Goal: Information Seeking & Learning: Find specific fact

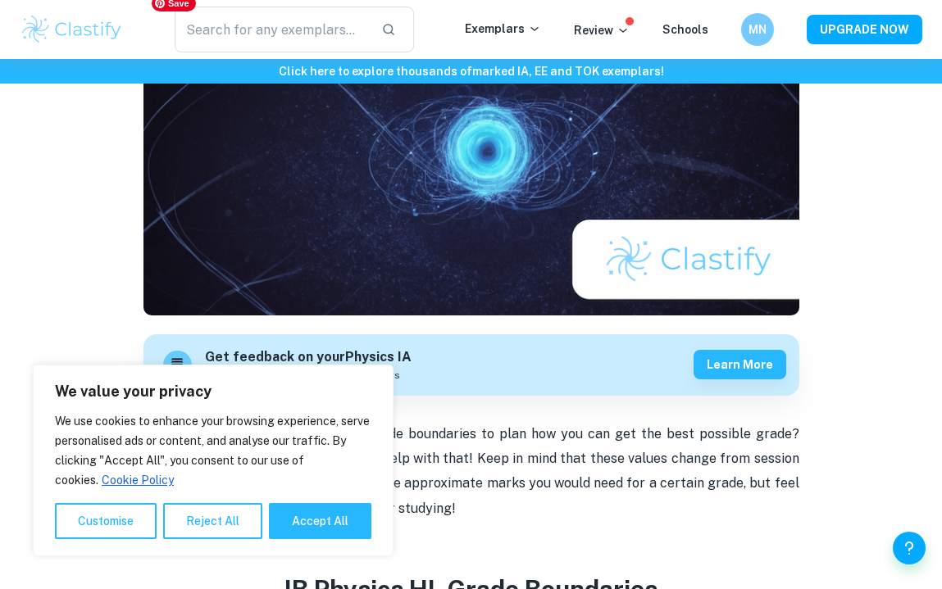
scroll to position [257, 0]
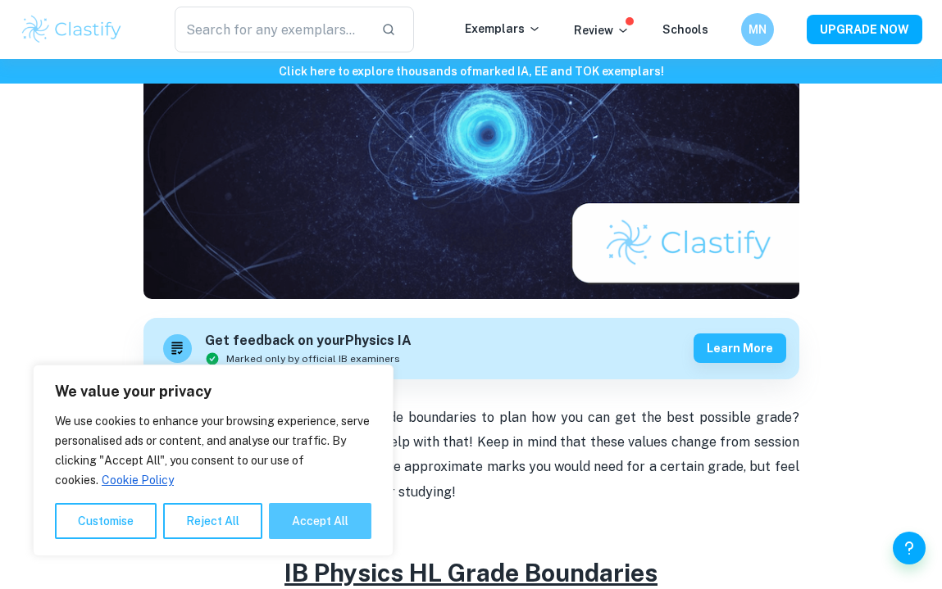
click at [338, 520] on button "Accept All" at bounding box center [320, 521] width 102 height 36
checkbox input "true"
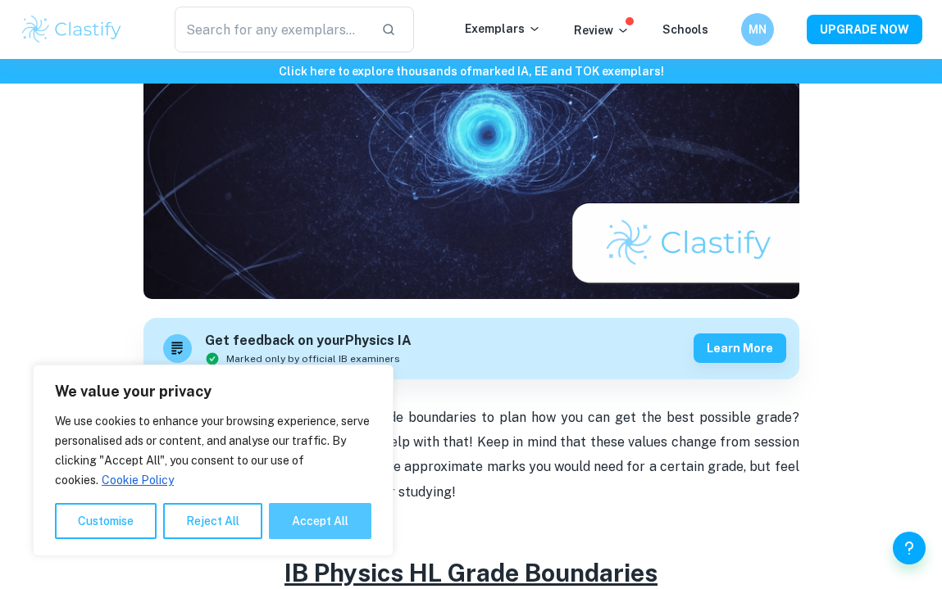
checkbox input "true"
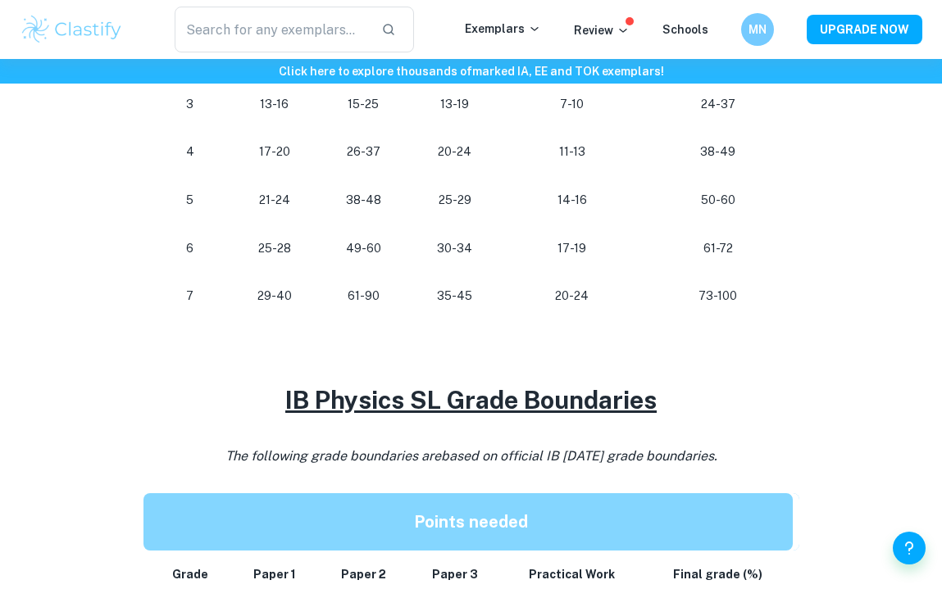
scroll to position [1042, 0]
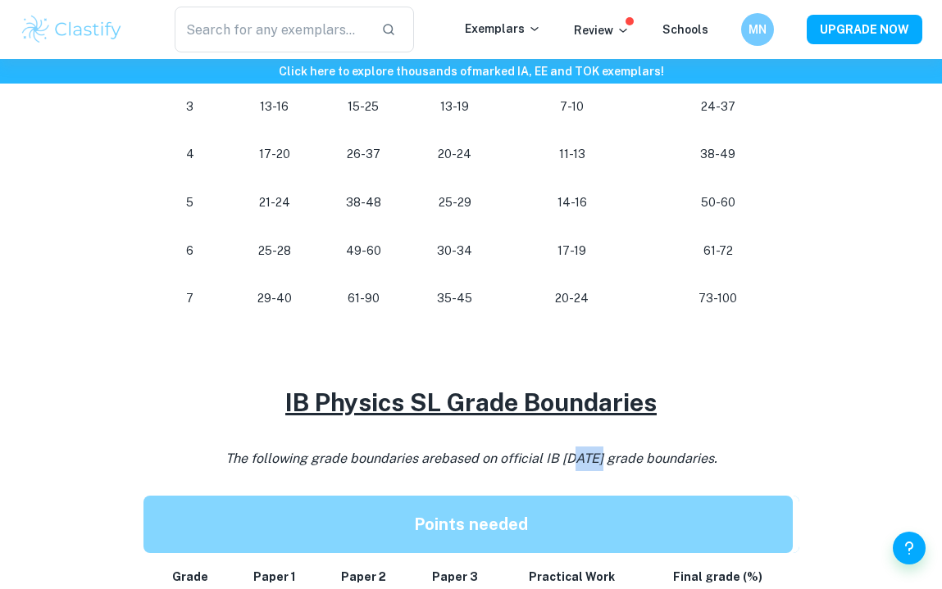
drag, startPoint x: 598, startPoint y: 452, endPoint x: 570, endPoint y: 452, distance: 28.7
click at [570, 452] on span "based on official IB [DATE] grade boundaries." at bounding box center [579, 459] width 276 height 16
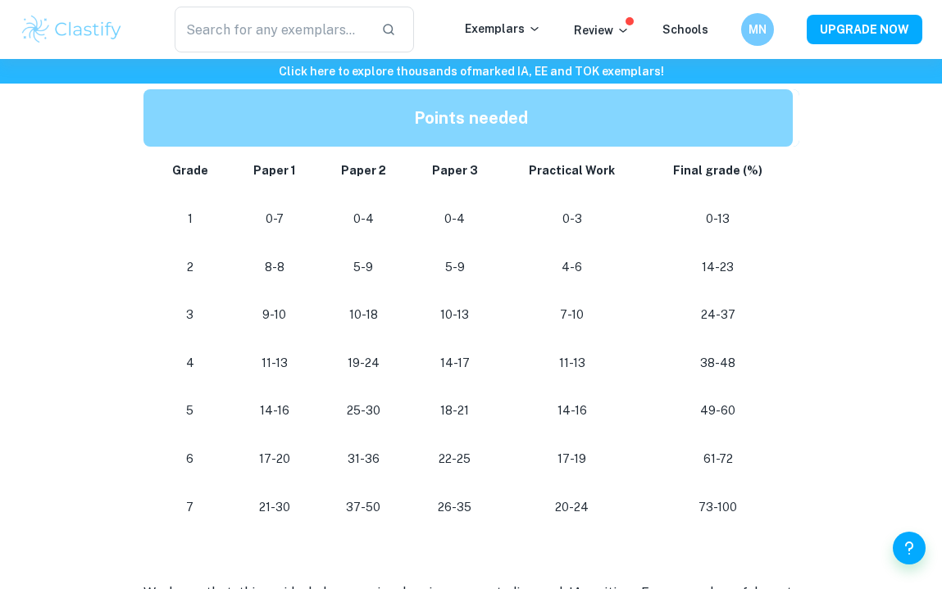
scroll to position [1478, 0]
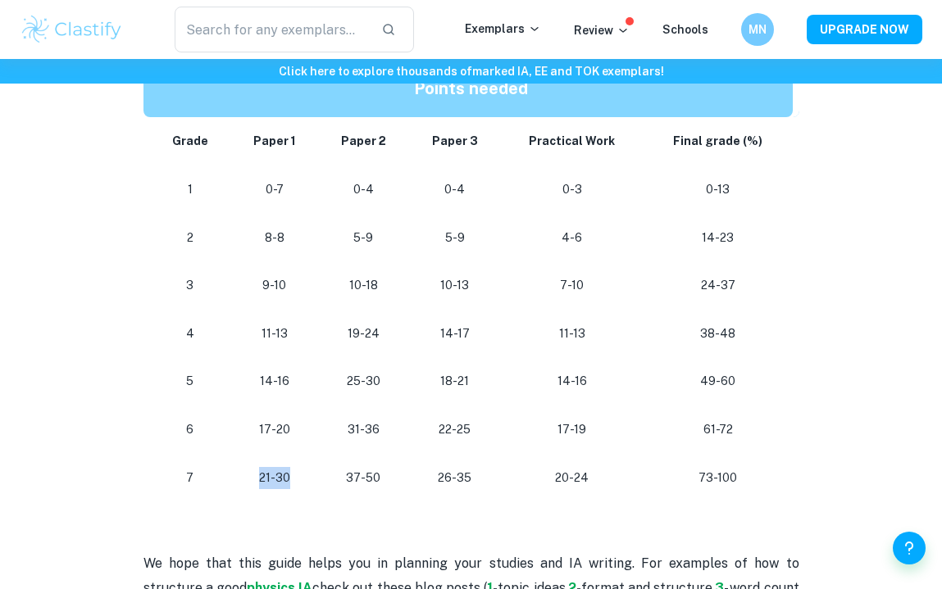
drag, startPoint x: 293, startPoint y: 467, endPoint x: 252, endPoint y: 456, distance: 42.6
click at [252, 467] on p "21-30" at bounding box center [273, 478] width 61 height 22
click at [279, 468] on p "21-30" at bounding box center [273, 478] width 61 height 22
drag, startPoint x: 380, startPoint y: 463, endPoint x: 341, endPoint y: 460, distance: 39.5
click at [341, 467] on p "37-50" at bounding box center [363, 478] width 65 height 22
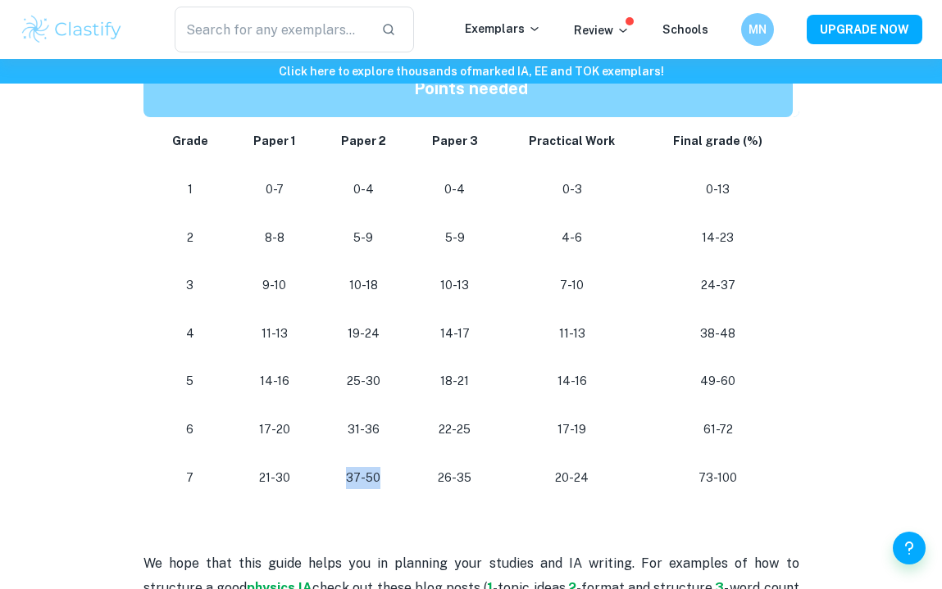
click at [370, 467] on p "37-50" at bounding box center [363, 478] width 65 height 22
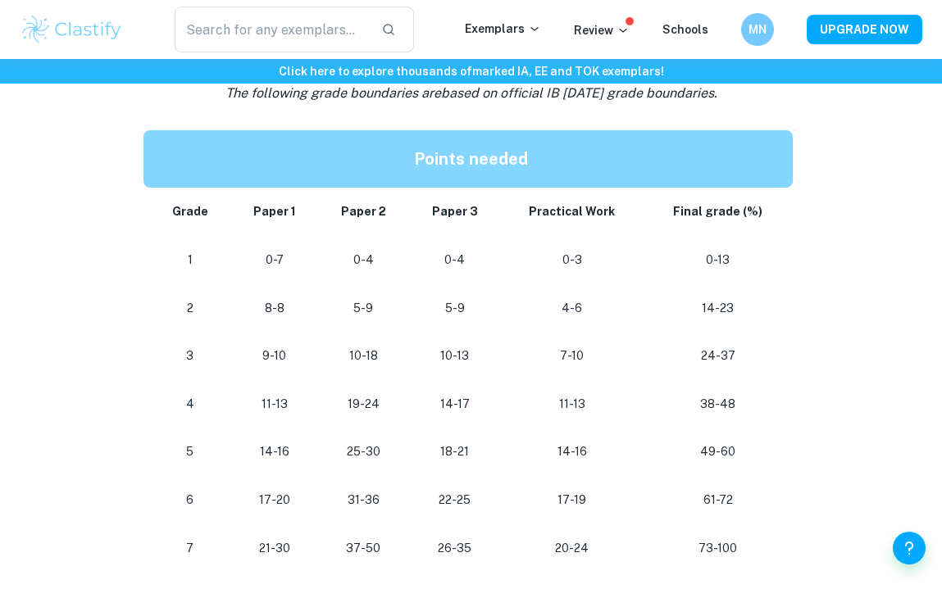
scroll to position [1437, 0]
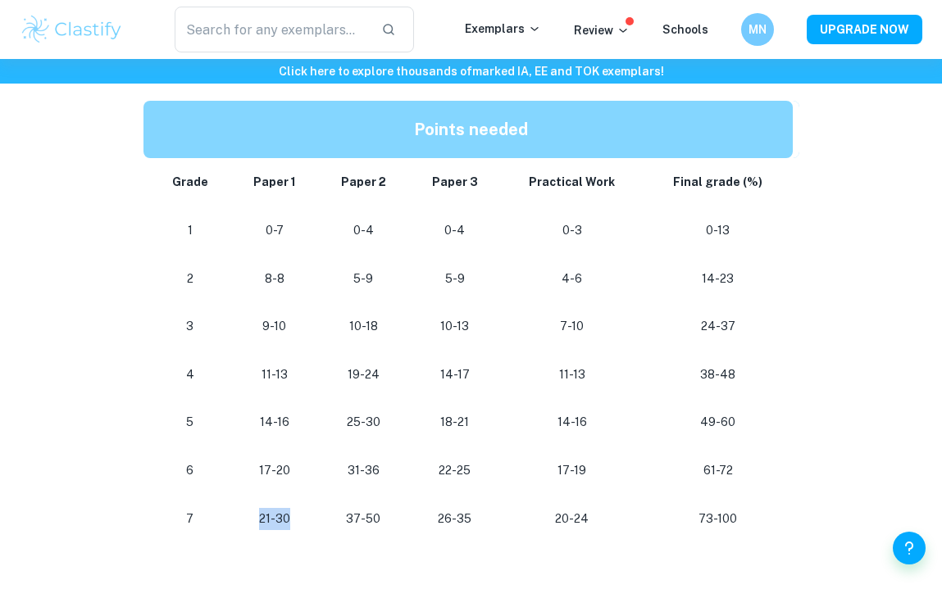
drag, startPoint x: 261, startPoint y: 505, endPoint x: 291, endPoint y: 506, distance: 30.3
click at [291, 508] on p "21-30" at bounding box center [273, 519] width 61 height 22
drag, startPoint x: 199, startPoint y: 501, endPoint x: 181, endPoint y: 501, distance: 18.0
click at [181, 508] on p "7" at bounding box center [190, 519] width 55 height 22
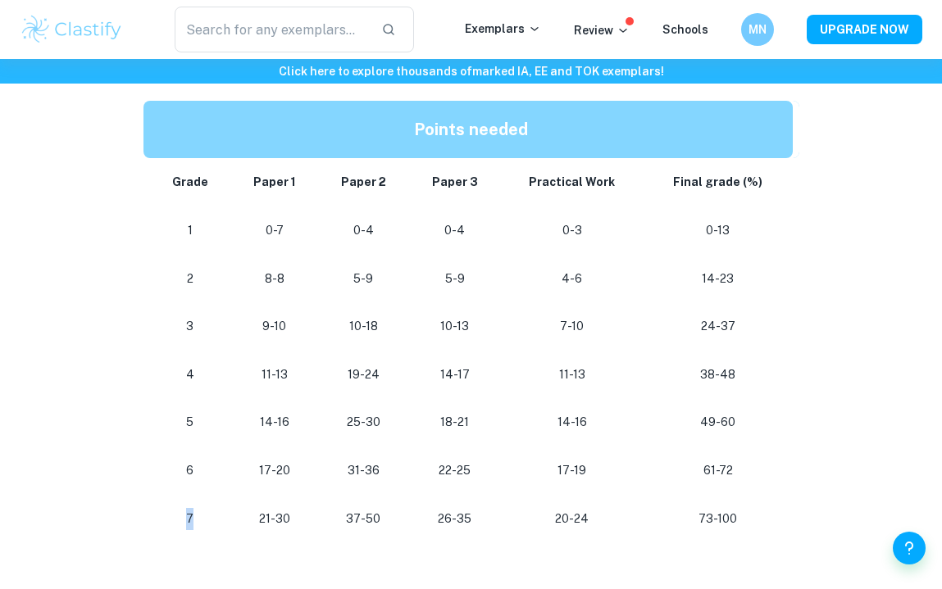
click at [182, 508] on p "7" at bounding box center [190, 519] width 55 height 22
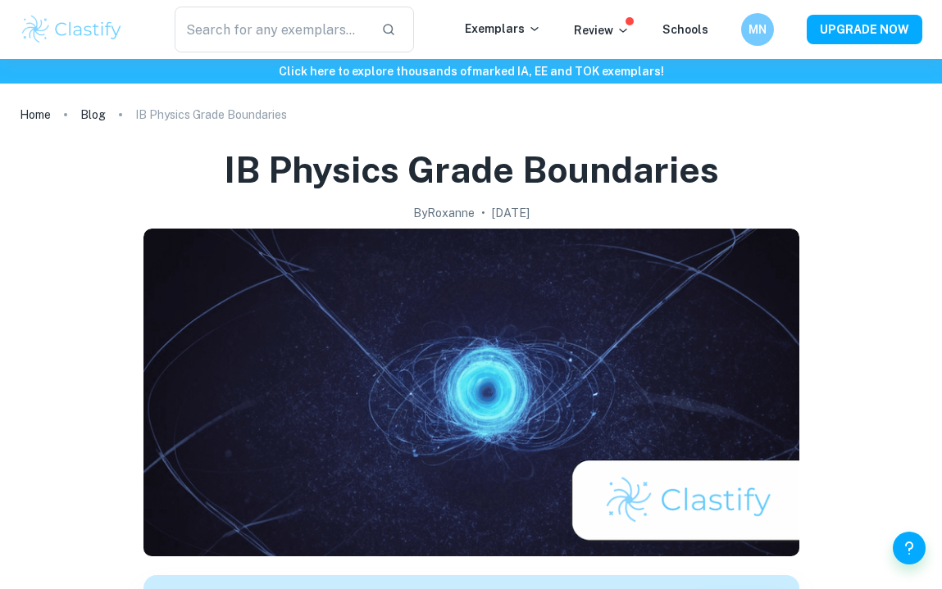
scroll to position [0, 0]
